Goal: Contribute content: Add original content to the website for others to see

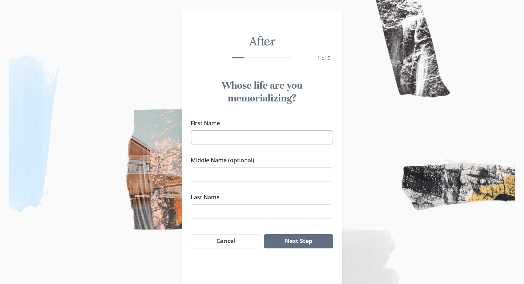
click at [277, 133] on input "First Name" at bounding box center [262, 137] width 143 height 14
type input "[PERSON_NAME]"
type input "Xiong"
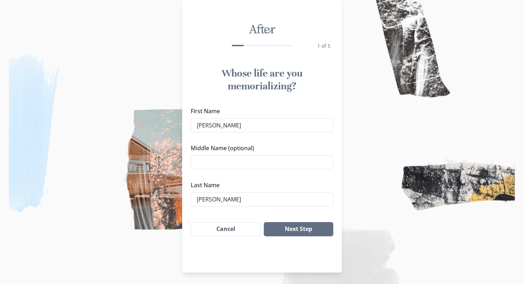
click at [282, 240] on div "Next Step Cancel" at bounding box center [262, 230] width 160 height 26
click at [282, 229] on button "Next Step" at bounding box center [298, 229] width 69 height 14
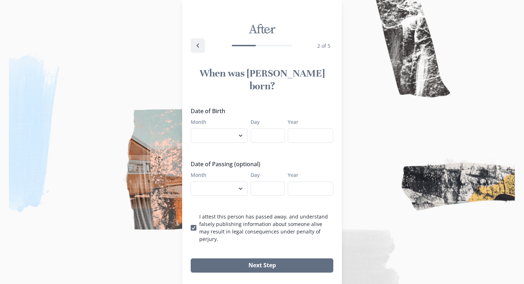
click at [200, 42] on icon "Back" at bounding box center [197, 45] width 9 height 9
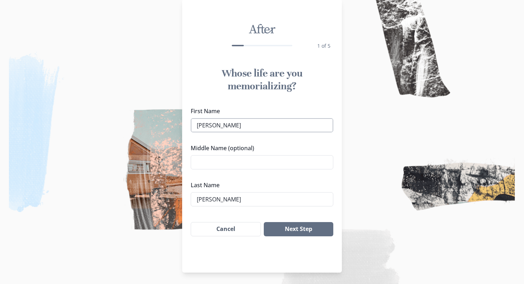
click at [233, 123] on input "Chloe" at bounding box center [262, 125] width 143 height 14
click at [228, 124] on input "Chloe" at bounding box center [262, 125] width 143 height 14
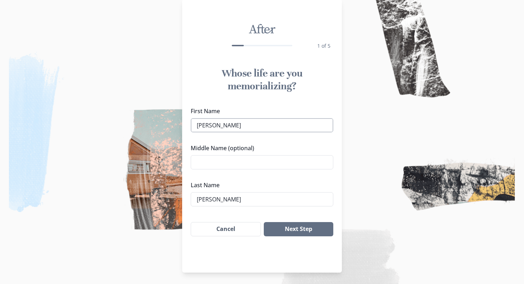
click at [228, 124] on input "Chloe" at bounding box center [262, 125] width 143 height 14
type input "Pheng"
click at [218, 203] on input "Xiong" at bounding box center [262, 199] width 143 height 14
type input "Her"
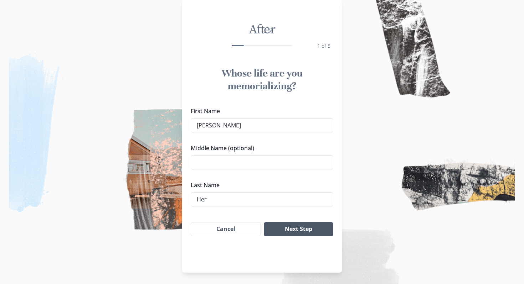
click at [303, 226] on button "Next Step" at bounding box center [298, 229] width 69 height 14
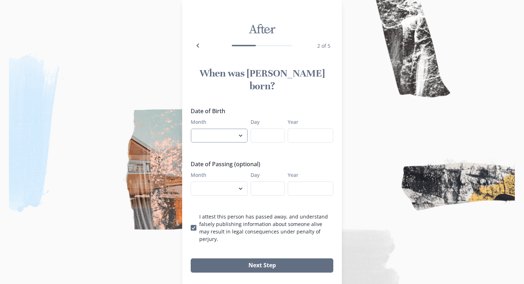
click at [212, 129] on select "January February March April May June July August September October November De…" at bounding box center [219, 136] width 57 height 14
select select "4"
click at [262, 129] on input "Day" at bounding box center [267, 136] width 34 height 14
type input "20"
click at [312, 129] on input "Year" at bounding box center [311, 136] width 46 height 14
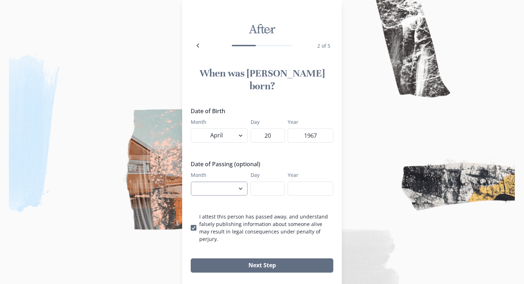
type input "1967"
click at [227, 182] on select "January February March April May June July August September October November De…" at bounding box center [219, 189] width 57 height 14
select select "3"
click at [263, 182] on input "Day" at bounding box center [267, 189] width 34 height 14
type input "12"
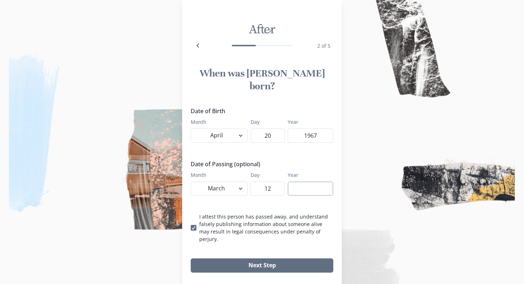
click at [299, 182] on input "Year" at bounding box center [311, 189] width 46 height 14
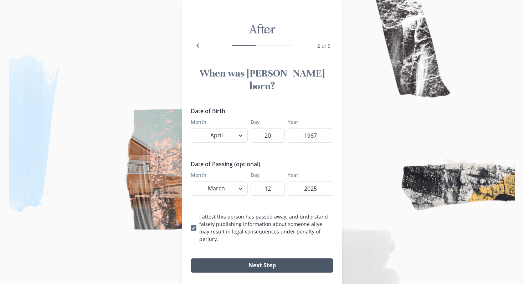
type input "2025"
click at [302, 259] on button "Next Step" at bounding box center [262, 266] width 143 height 14
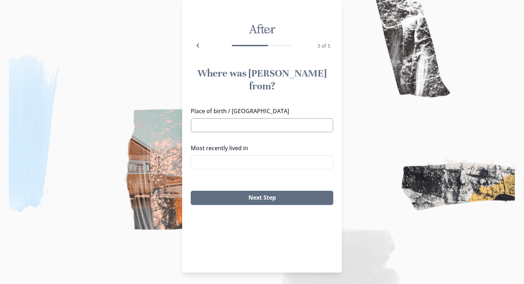
click at [259, 118] on input "Place of birth / Hometown" at bounding box center [262, 125] width 143 height 14
click at [255, 155] on input "Most recently lived in" at bounding box center [262, 162] width 143 height 14
click at [249, 119] on input "Place of birth / Hometown" at bounding box center [262, 125] width 143 height 14
click at [247, 118] on input "Place of birth / Hometown" at bounding box center [262, 125] width 143 height 14
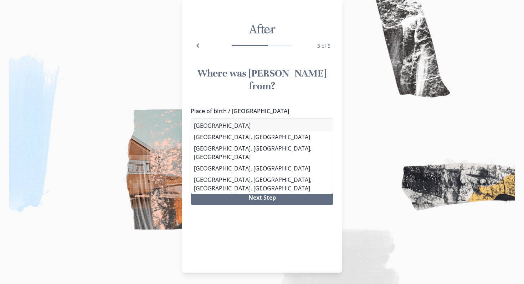
type input "[GEOGRAPHIC_DATA]"
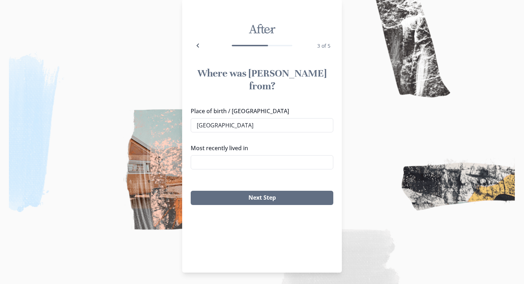
click at [239, 126] on li "[GEOGRAPHIC_DATA]" at bounding box center [262, 125] width 142 height 11
click at [234, 155] on input "Most recently lived in" at bounding box center [262, 162] width 143 height 14
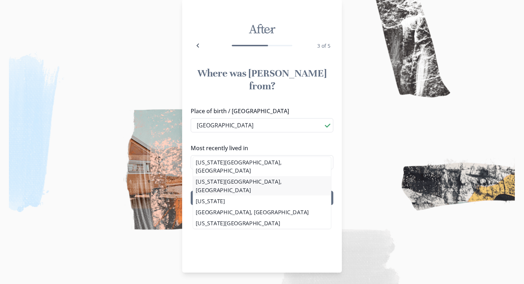
click at [233, 174] on div "Kansas City, MO Kansas City, KS Kansas Roeland Park, KS Kansas City Metropolita…" at bounding box center [262, 194] width 143 height 75
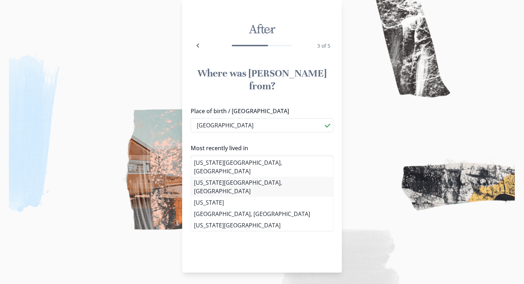
click at [220, 177] on li "[US_STATE][GEOGRAPHIC_DATA], [GEOGRAPHIC_DATA]" at bounding box center [262, 187] width 142 height 20
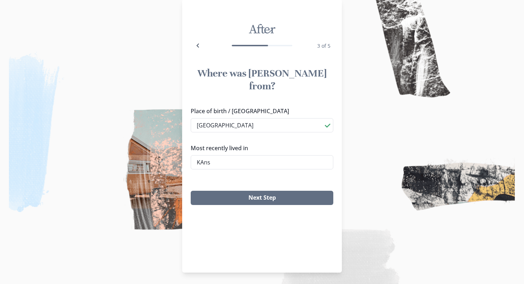
type input "[US_STATE][GEOGRAPHIC_DATA], [GEOGRAPHIC_DATA]"
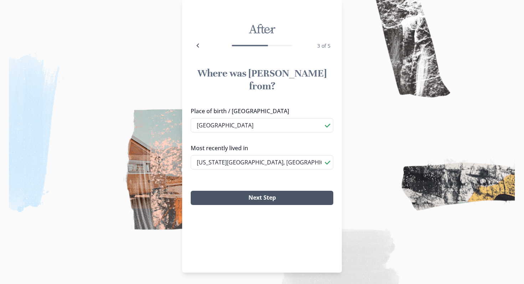
click at [223, 191] on button "Next Step" at bounding box center [262, 198] width 143 height 14
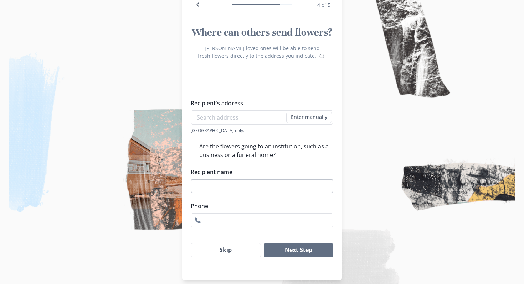
scroll to position [60, 0]
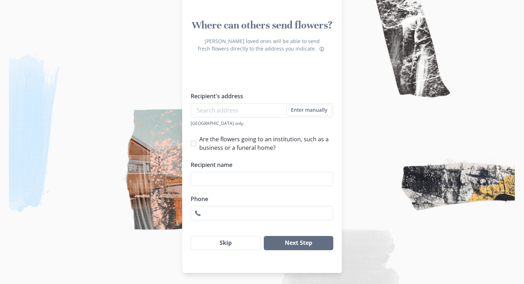
click at [231, 253] on div "Next Step Skip" at bounding box center [262, 244] width 160 height 26
click at [231, 247] on button "Skip" at bounding box center [226, 243] width 70 height 14
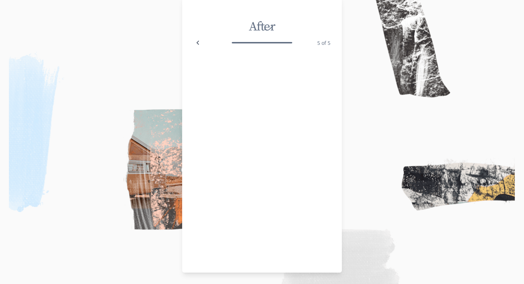
scroll to position [12, 0]
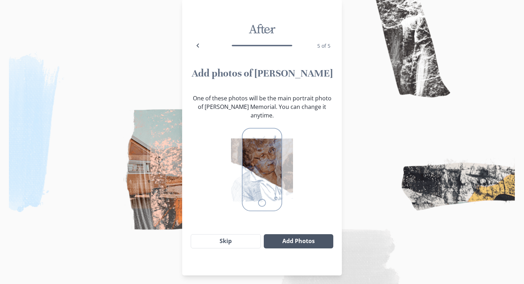
click at [289, 234] on button "Add Photos" at bounding box center [298, 241] width 69 height 14
click at [286, 234] on button "Add Photos" at bounding box center [298, 241] width 69 height 14
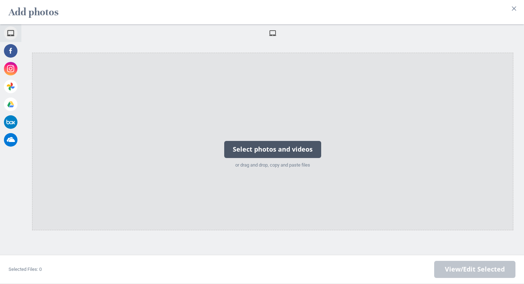
scroll to position [0, 0]
click at [263, 148] on div "Select photos and videos" at bounding box center [272, 149] width 97 height 17
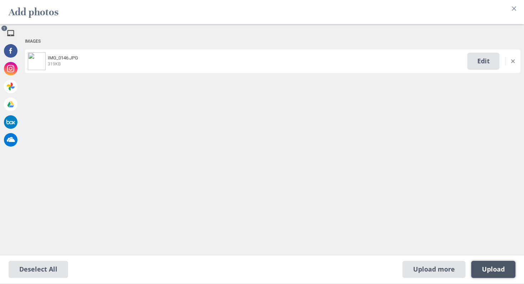
click at [488, 266] on span "Upload 1" at bounding box center [493, 270] width 23 height 8
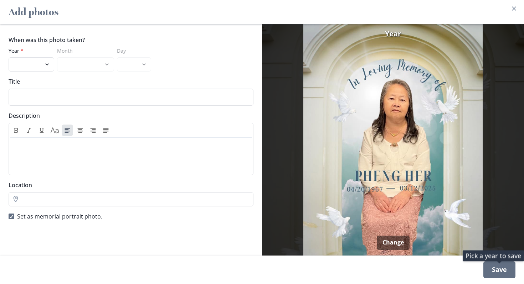
click at [483, 265] on div "Save" at bounding box center [499, 270] width 32 height 17
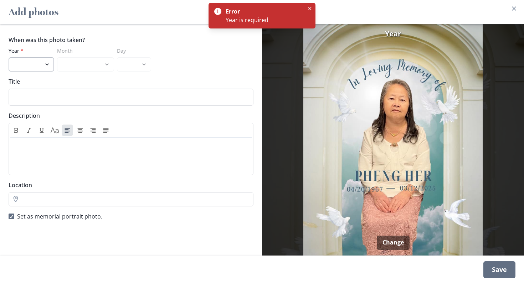
click at [47, 64] on select "2025 2024 2023 2022 2021 2020 2019 2018 2017 2016 2015 2014 2013 2012 2011 2010…" at bounding box center [32, 64] width 46 height 14
select select "2025"
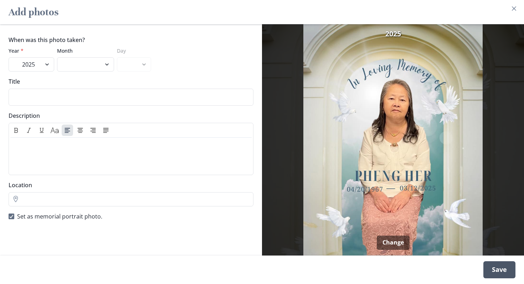
click at [496, 271] on div "Save" at bounding box center [499, 270] width 32 height 17
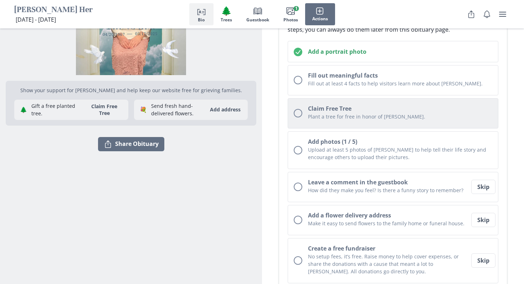
scroll to position [113, 0]
